Goal: Check status: Check status

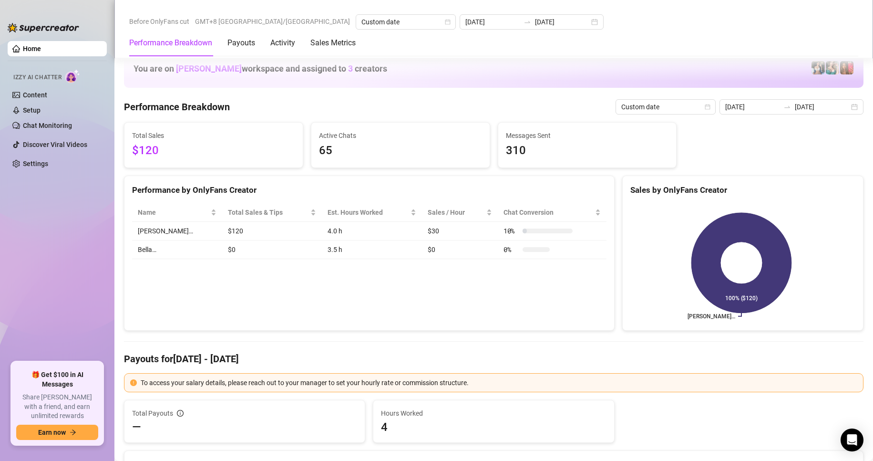
scroll to position [1192, 0]
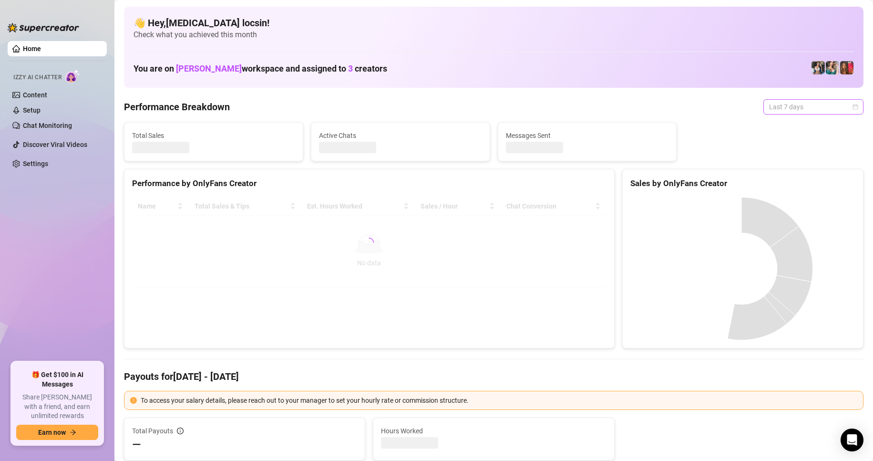
click at [810, 106] on span "Last 7 days" at bounding box center [813, 107] width 89 height 14
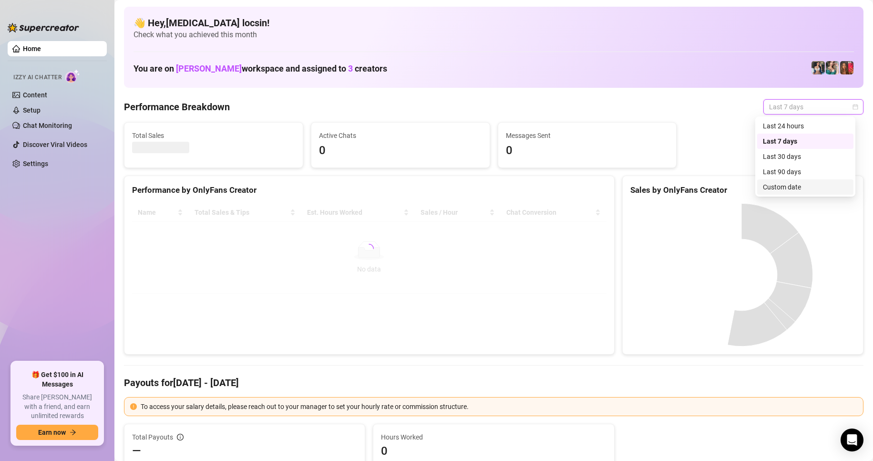
click at [781, 185] on div "Custom date" at bounding box center [805, 187] width 85 height 10
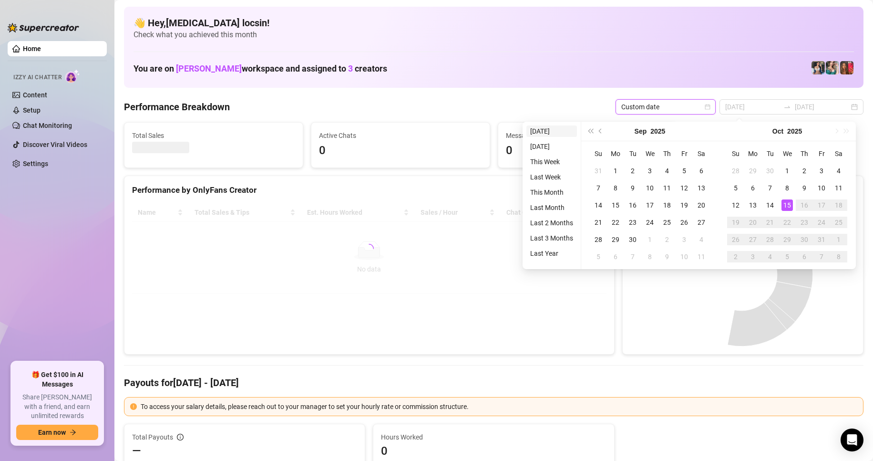
click at [546, 132] on li "[DATE]" at bounding box center [551, 130] width 51 height 11
type input "[DATE]"
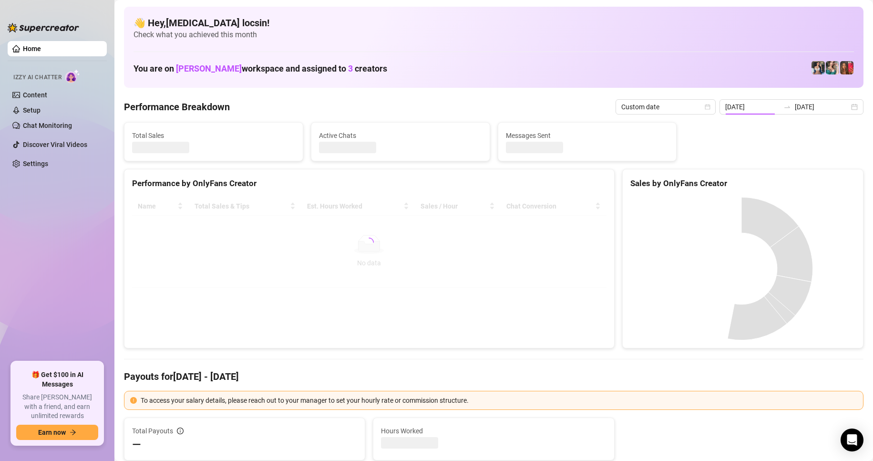
type input "[DATE]"
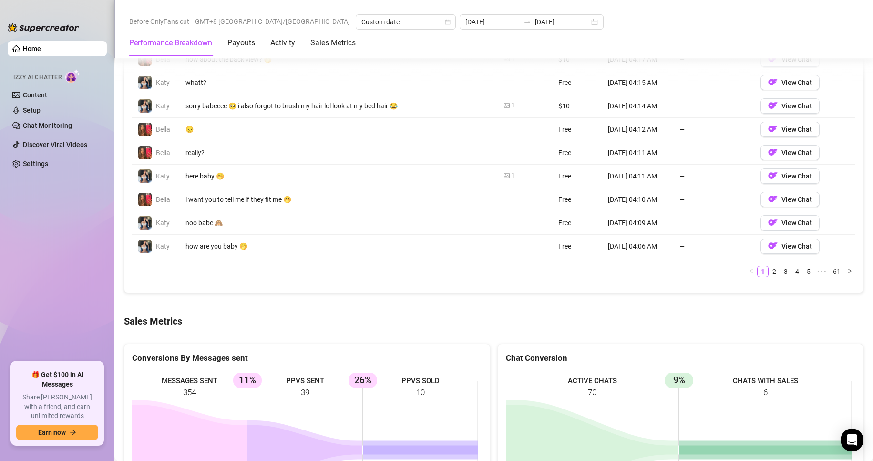
scroll to position [1033, 0]
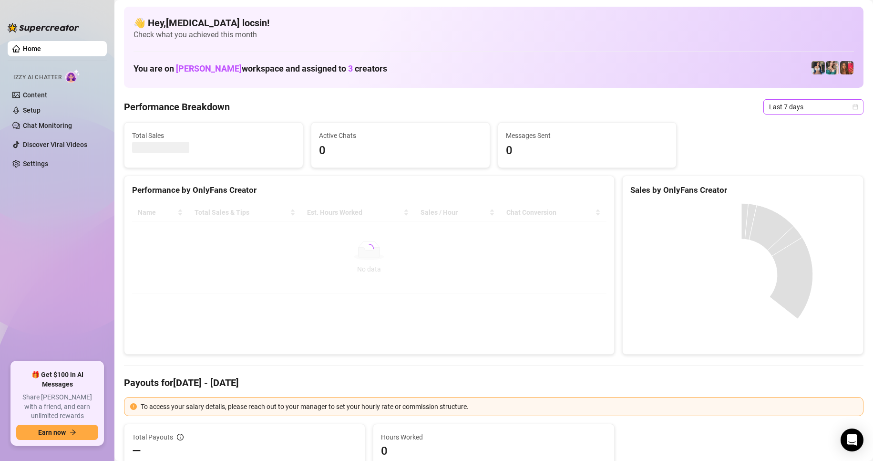
click at [787, 108] on span "Last 7 days" at bounding box center [813, 107] width 89 height 14
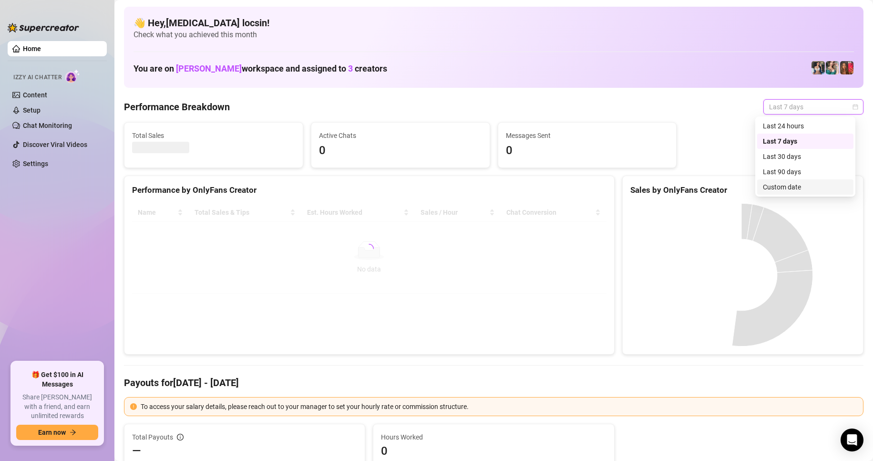
click at [780, 192] on div "Custom date" at bounding box center [805, 187] width 85 height 10
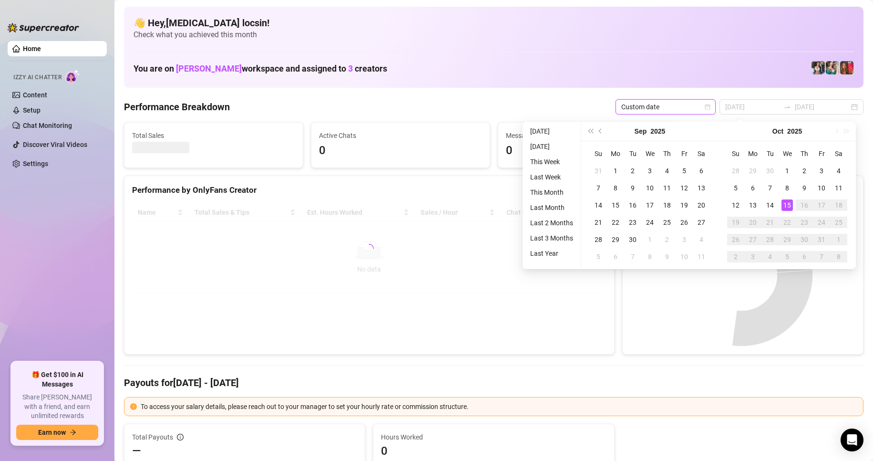
type input "[DATE]"
click at [546, 131] on li "[DATE]" at bounding box center [551, 130] width 51 height 11
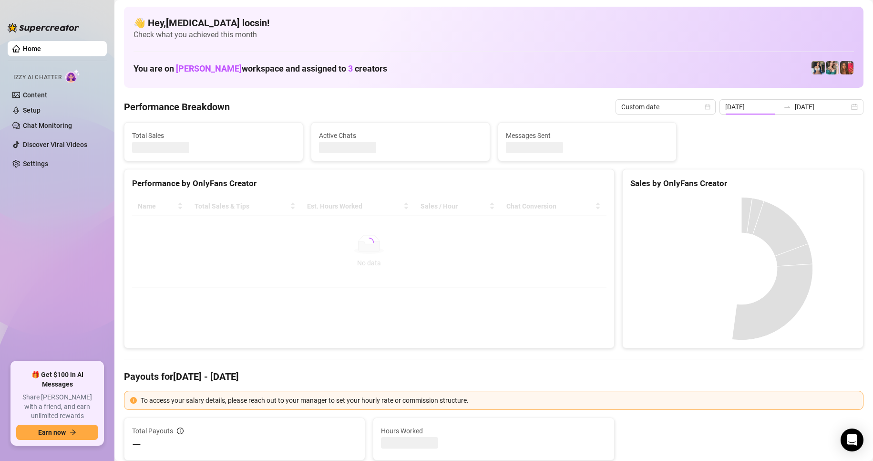
type input "[DATE]"
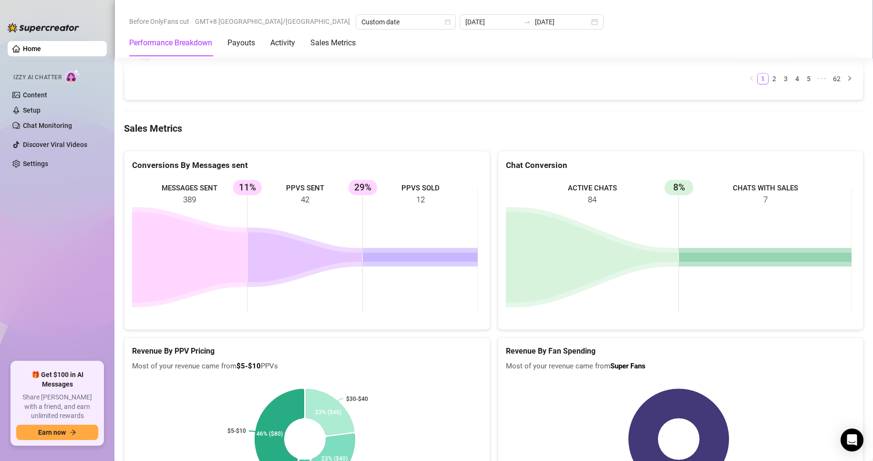
scroll to position [1033, 0]
